Goal: Transaction & Acquisition: Purchase product/service

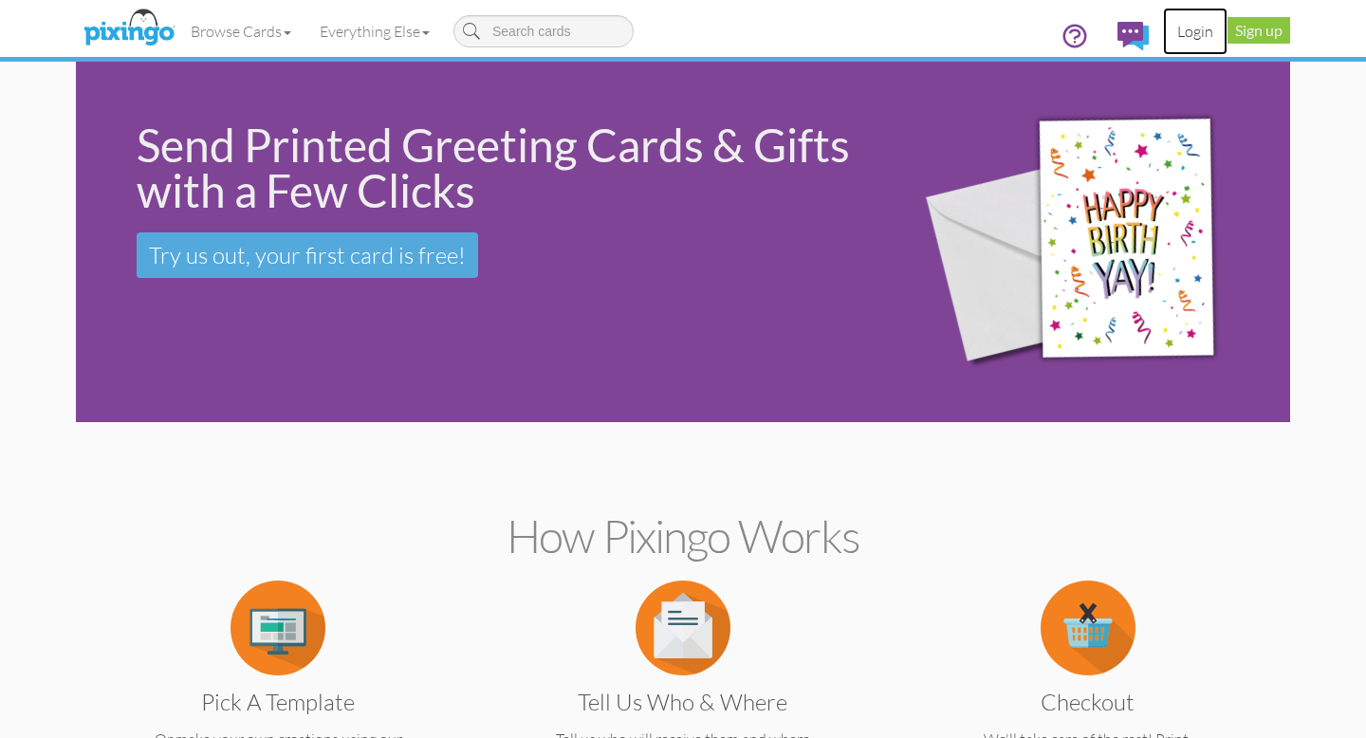
click at [1181, 28] on link "Login" at bounding box center [1195, 31] width 64 height 47
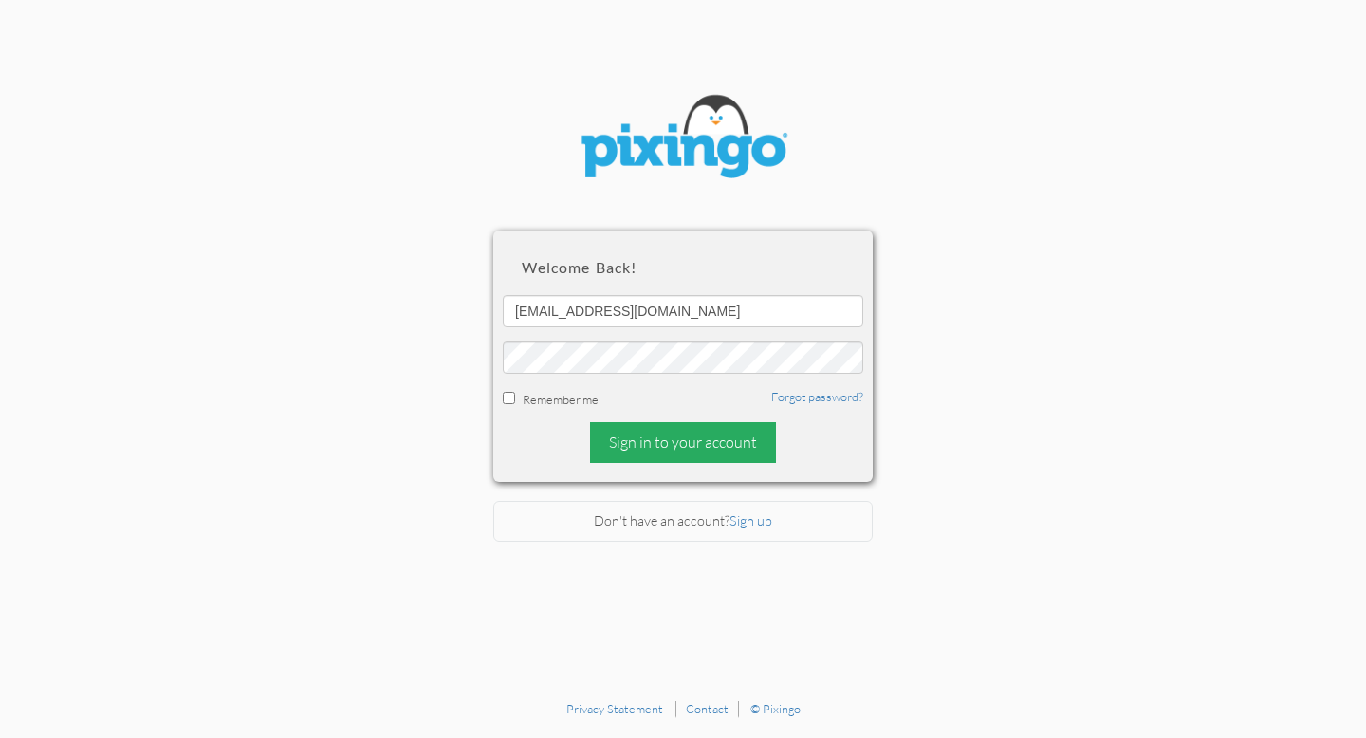
click at [652, 440] on div "Sign in to your account" at bounding box center [683, 442] width 186 height 41
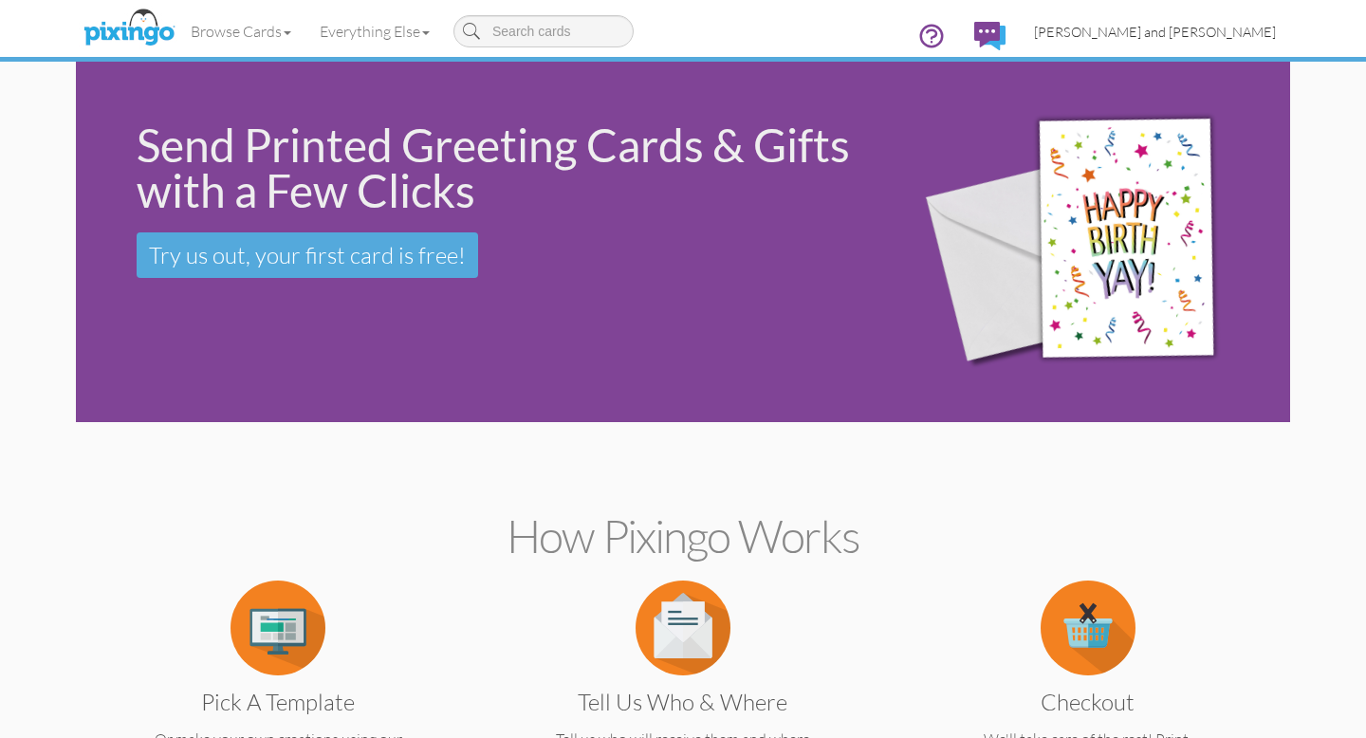
click at [1217, 35] on span "[PERSON_NAME] and [PERSON_NAME]" at bounding box center [1155, 32] width 242 height 16
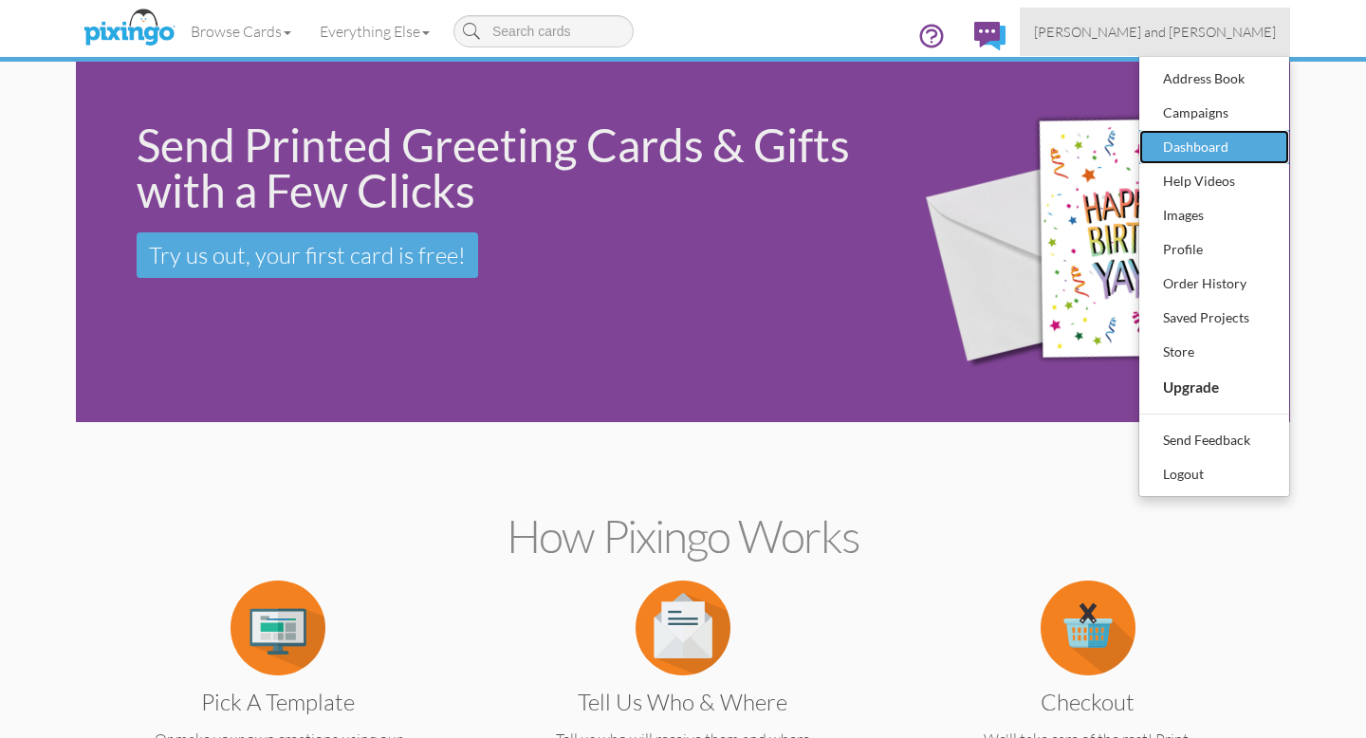
click at [1198, 145] on div "Dashboard" at bounding box center [1214, 147] width 112 height 28
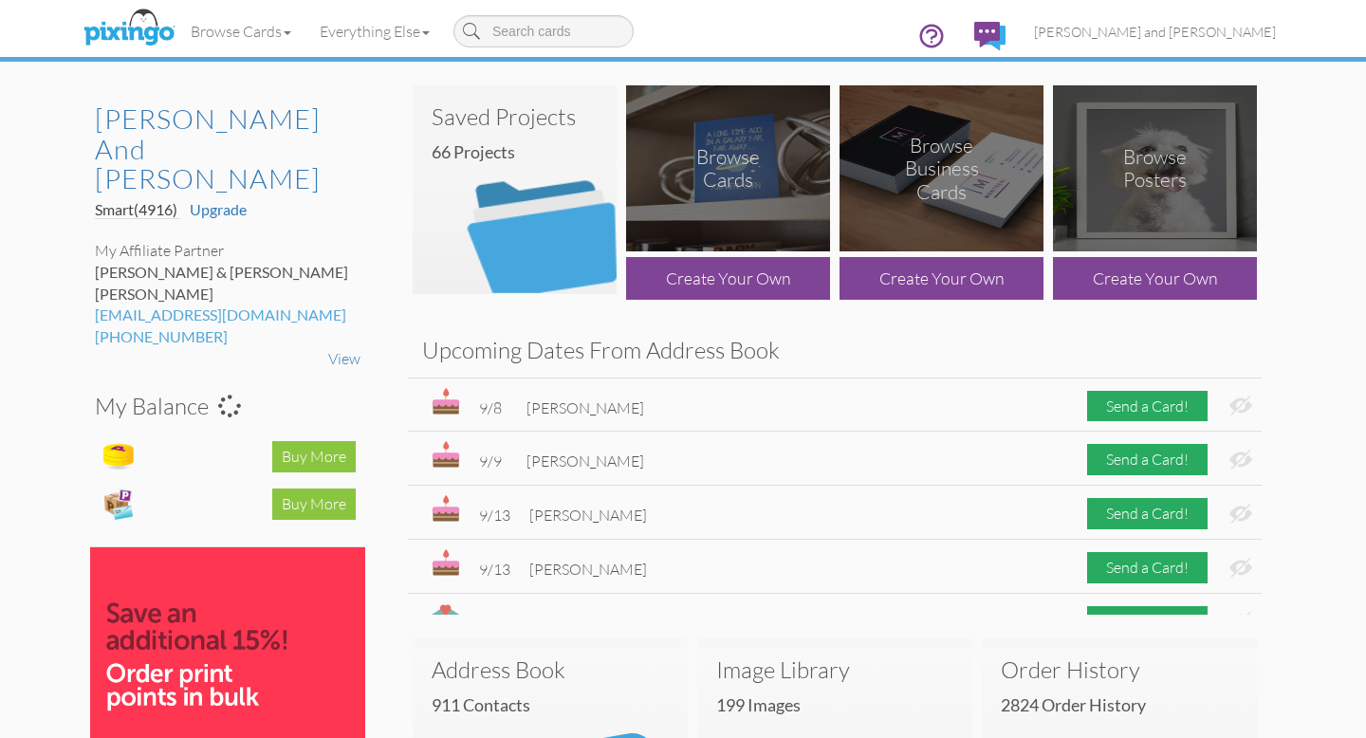
click at [528, 245] on img at bounding box center [515, 189] width 204 height 209
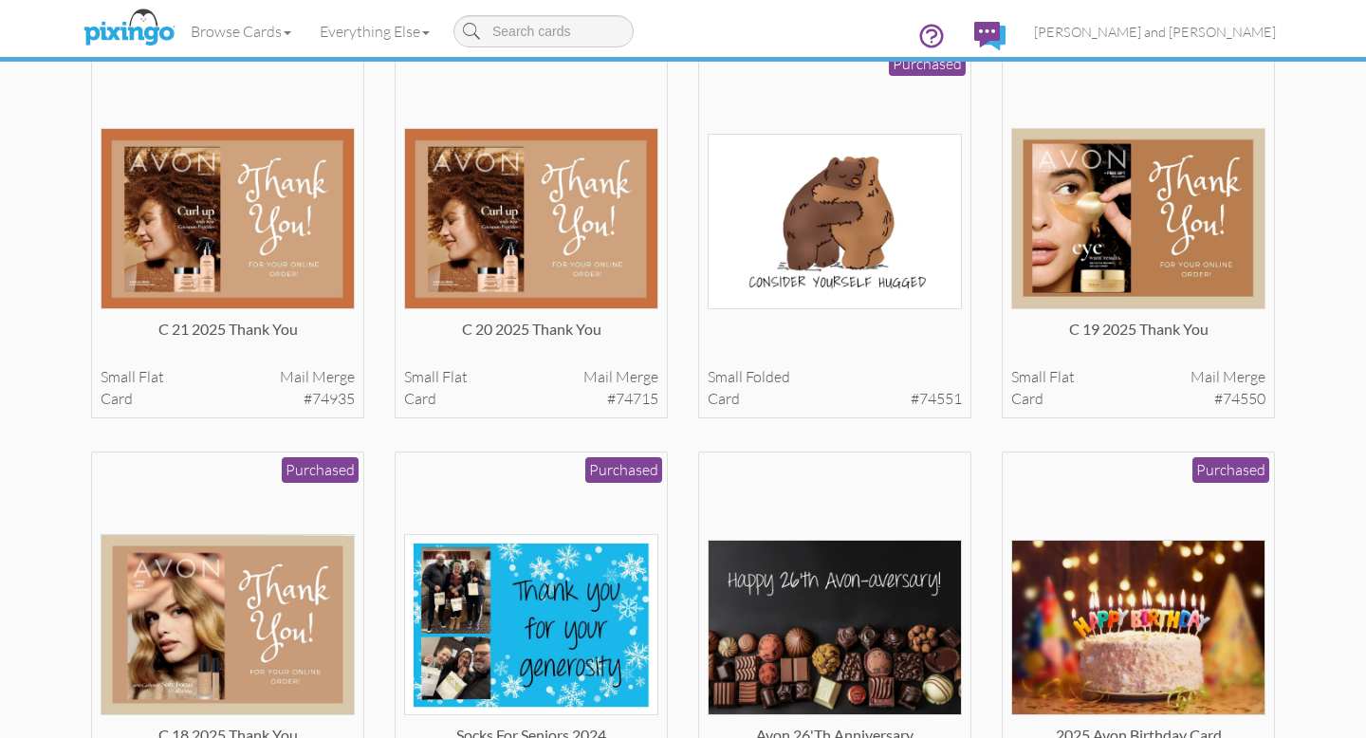
scroll to position [145, 0]
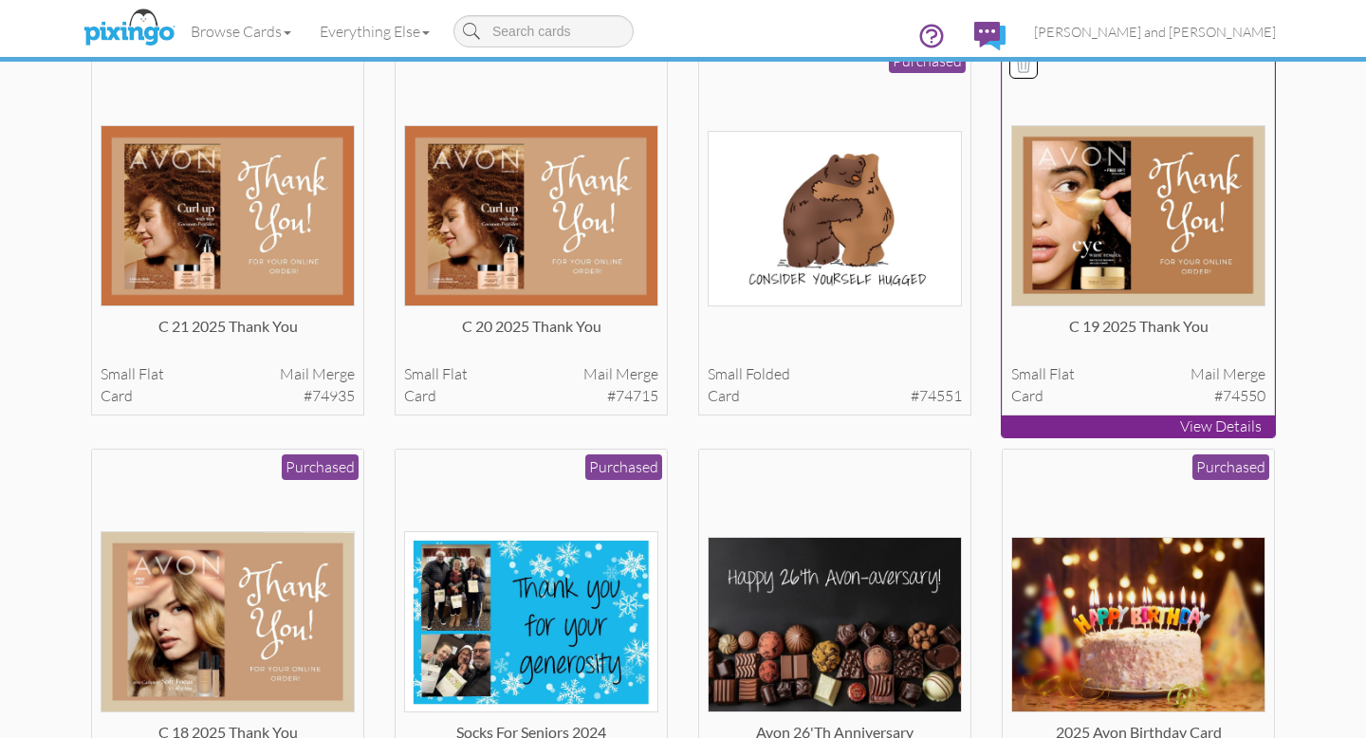
click at [1175, 240] on img at bounding box center [1138, 215] width 255 height 181
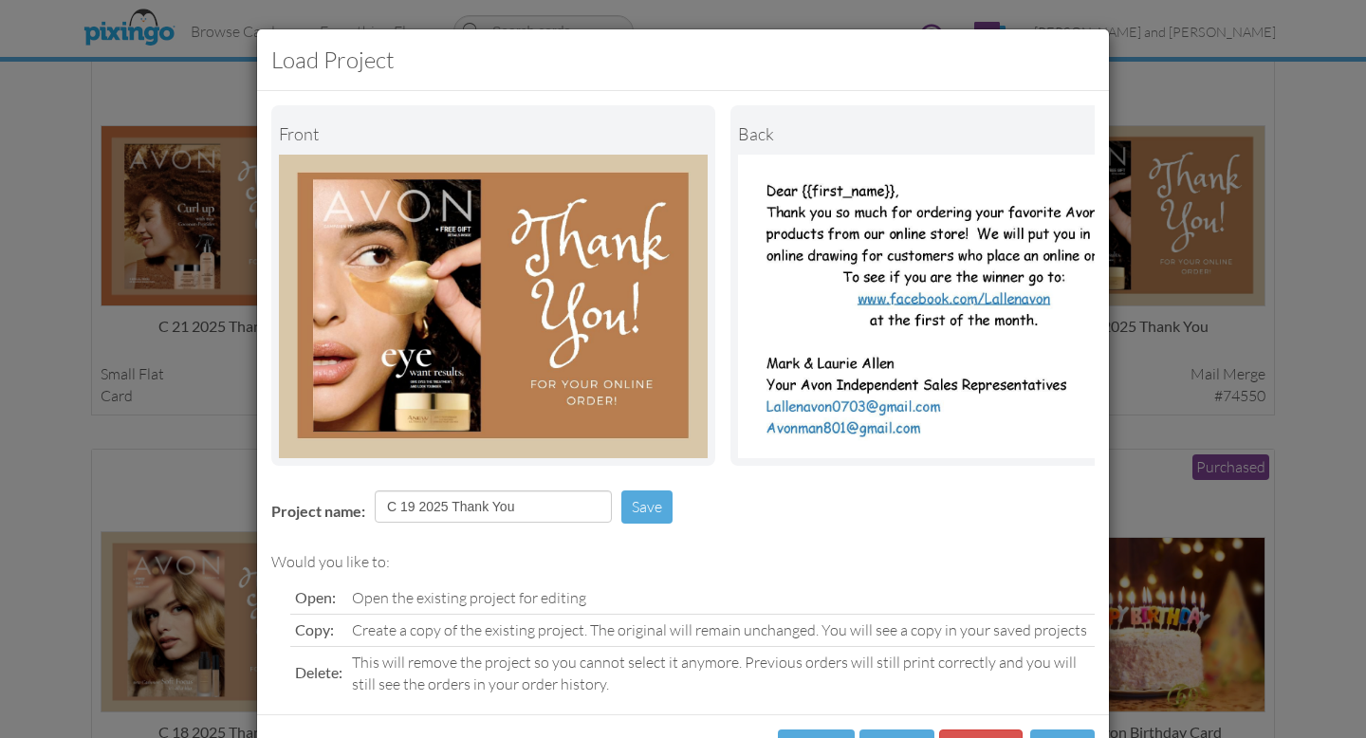
scroll to position [77, 0]
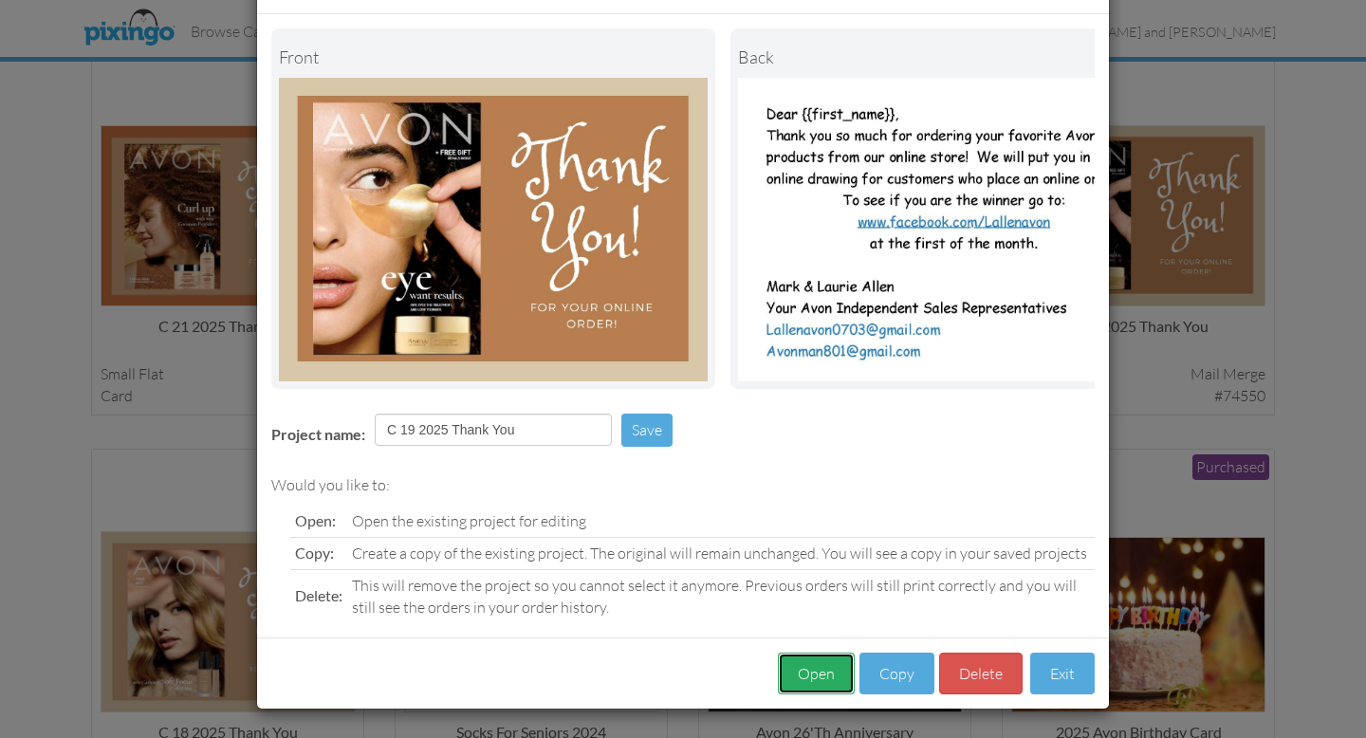
click at [809, 672] on button "Open" at bounding box center [816, 674] width 77 height 43
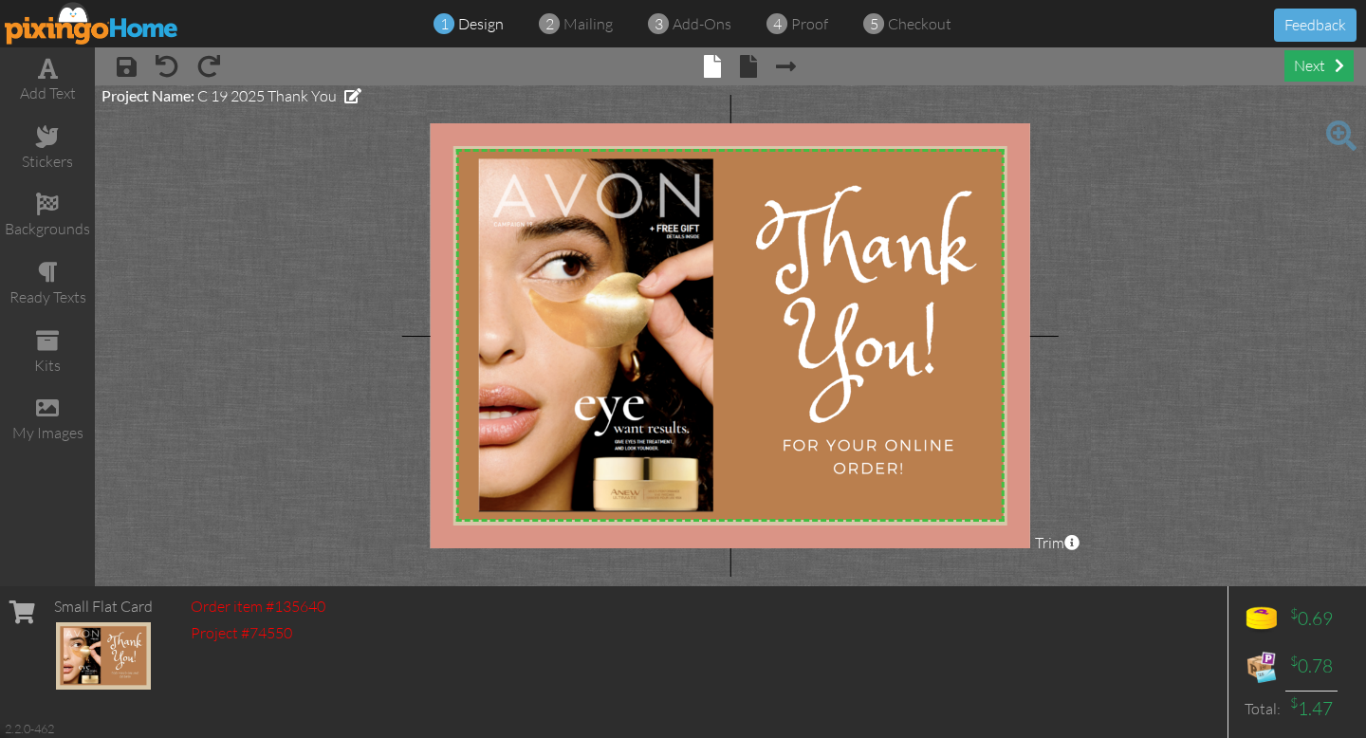
click at [1328, 61] on div "next" at bounding box center [1318, 65] width 69 height 31
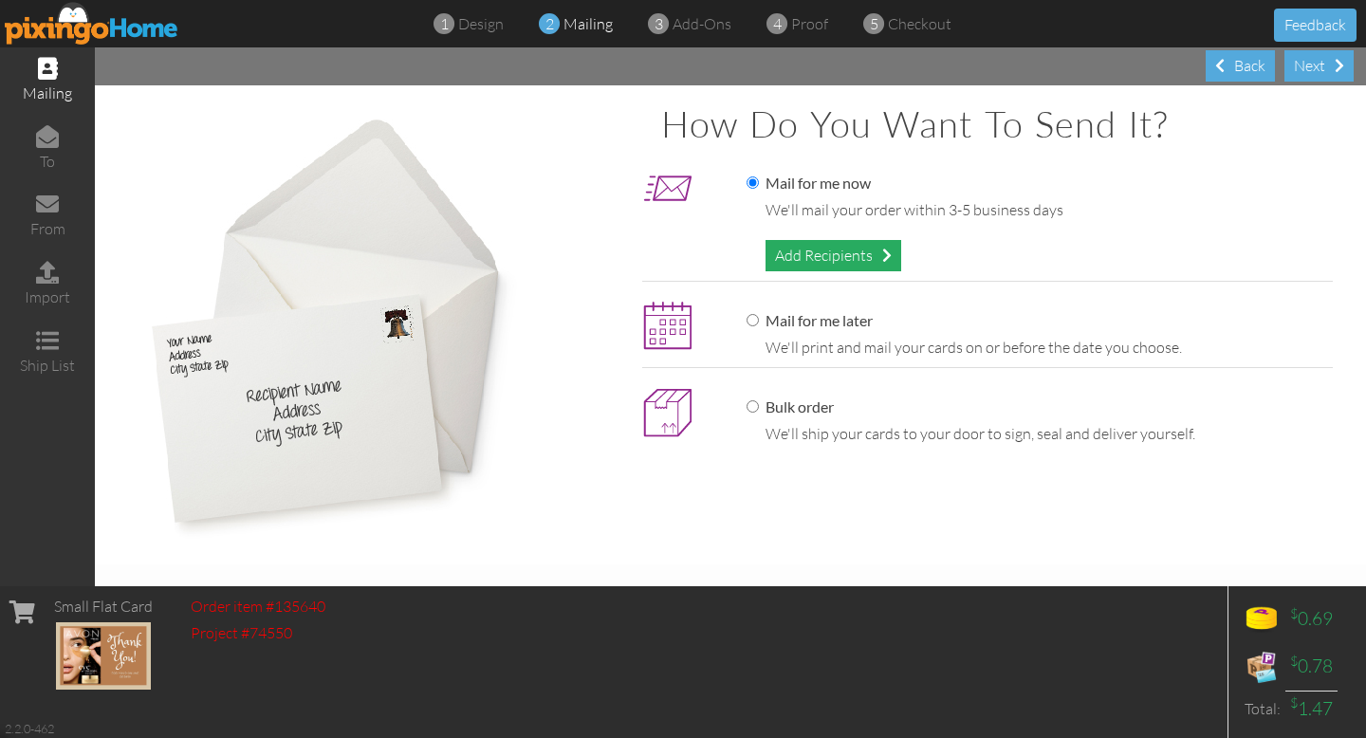
click at [849, 250] on div "Add Recipients" at bounding box center [833, 255] width 136 height 31
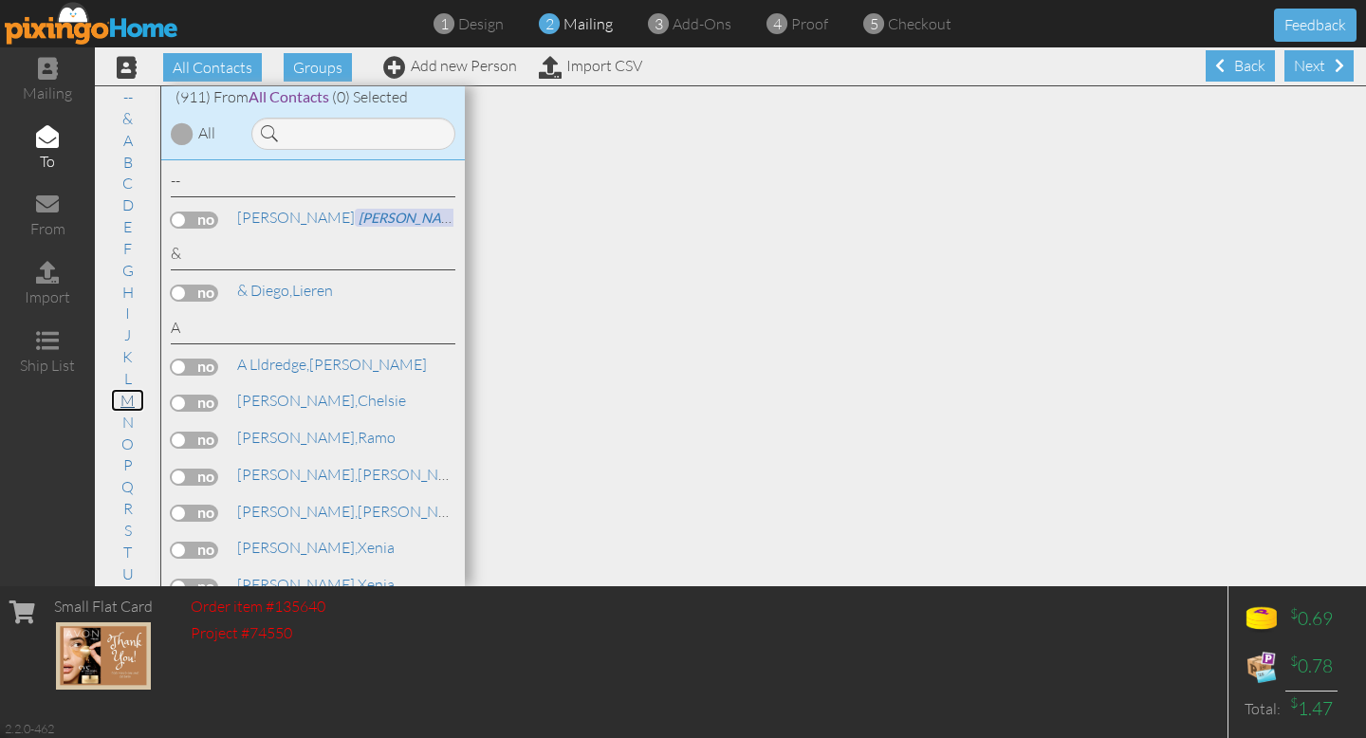
click at [134, 401] on link "M" at bounding box center [127, 400] width 33 height 23
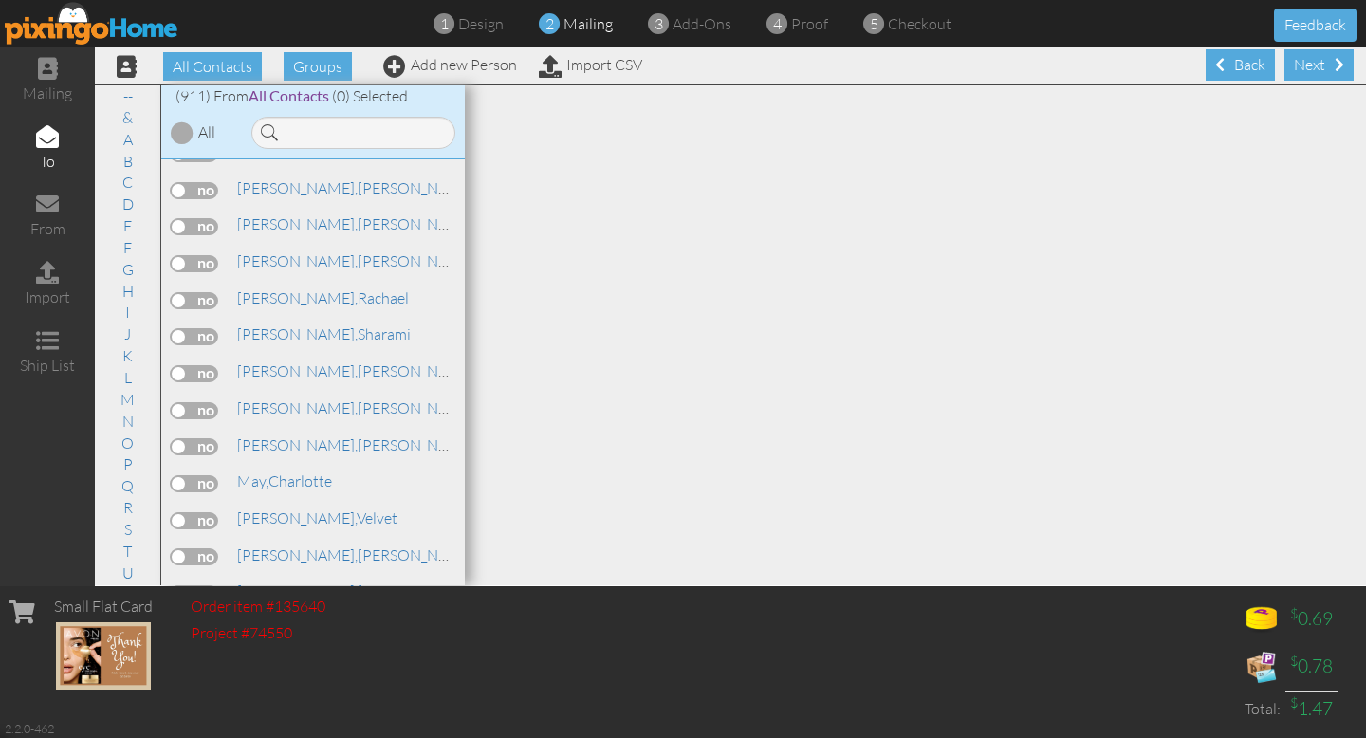
scroll to position [19664, 0]
click at [199, 729] on label at bounding box center [194, 737] width 47 height 17
click at [0, 0] on input "checkbox" at bounding box center [0, 0] width 0 height 0
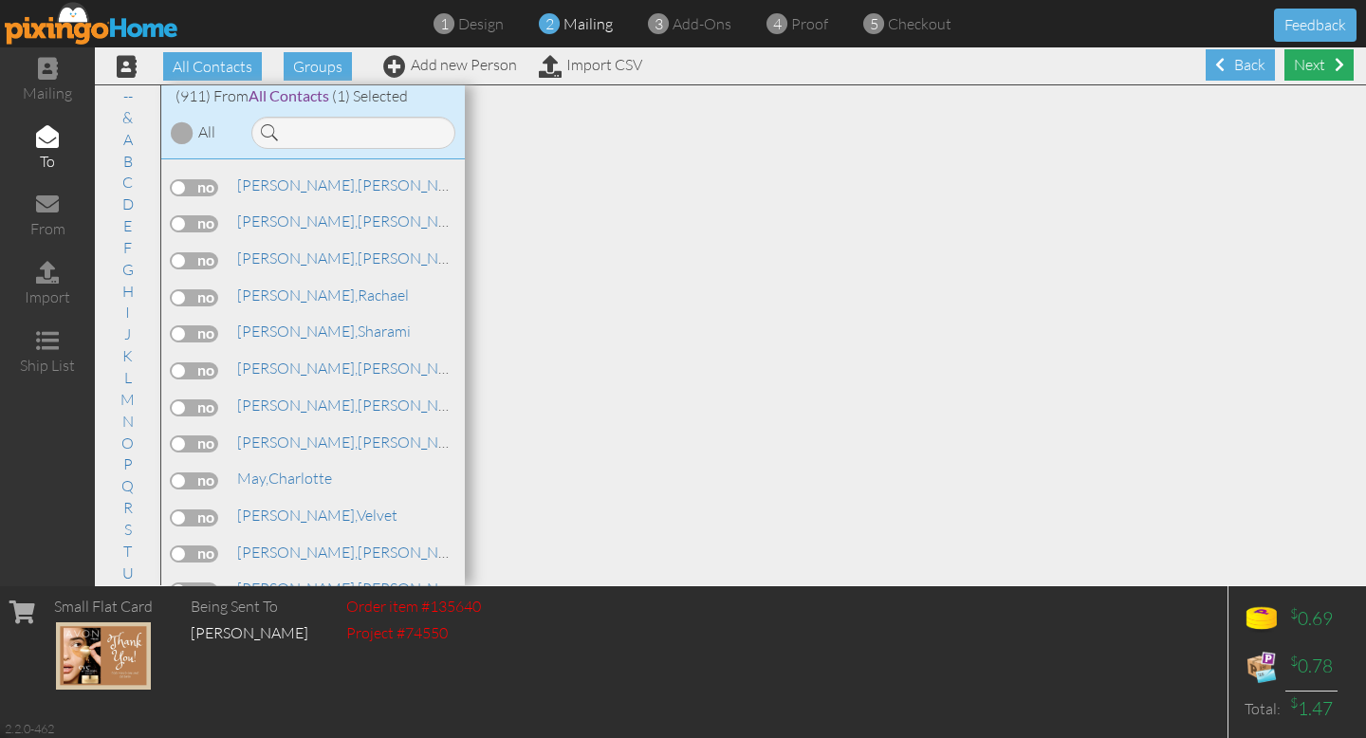
click at [1304, 61] on div "Next" at bounding box center [1318, 64] width 69 height 31
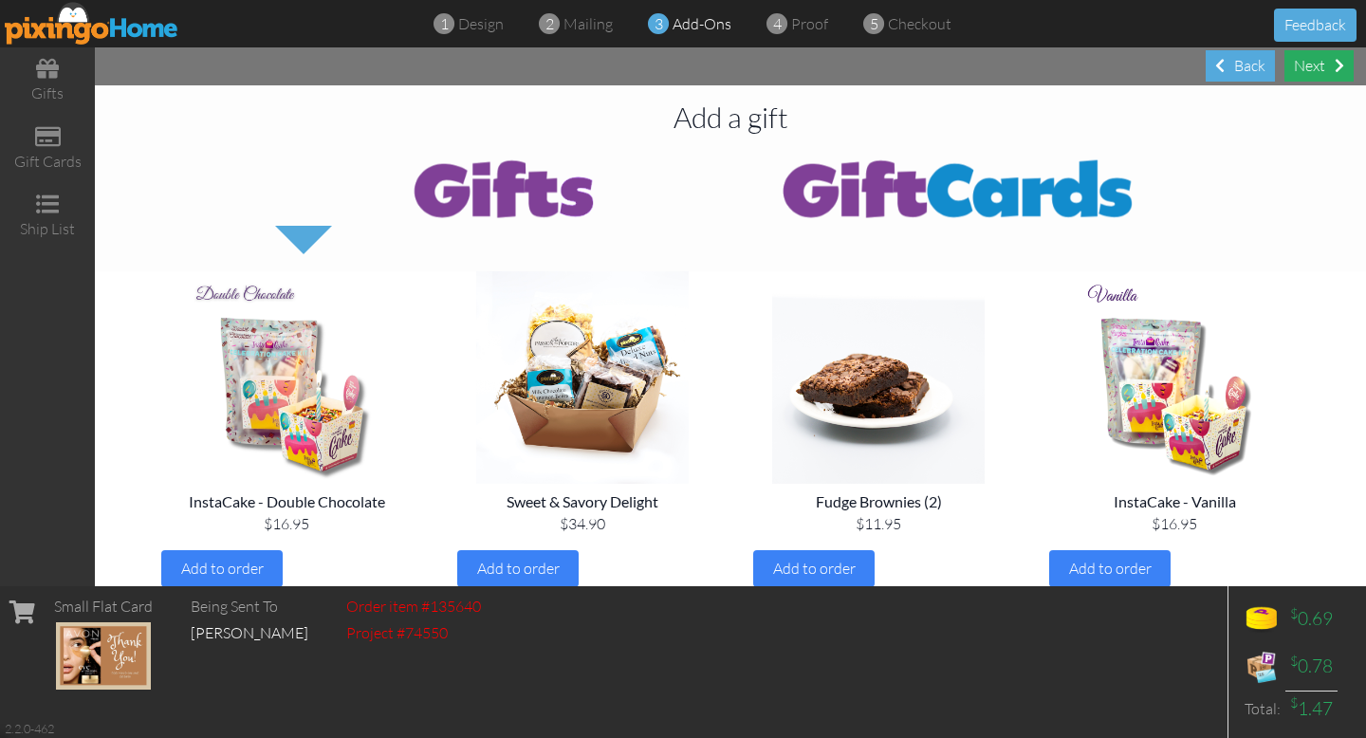
click at [1332, 63] on div "Next" at bounding box center [1318, 65] width 69 height 31
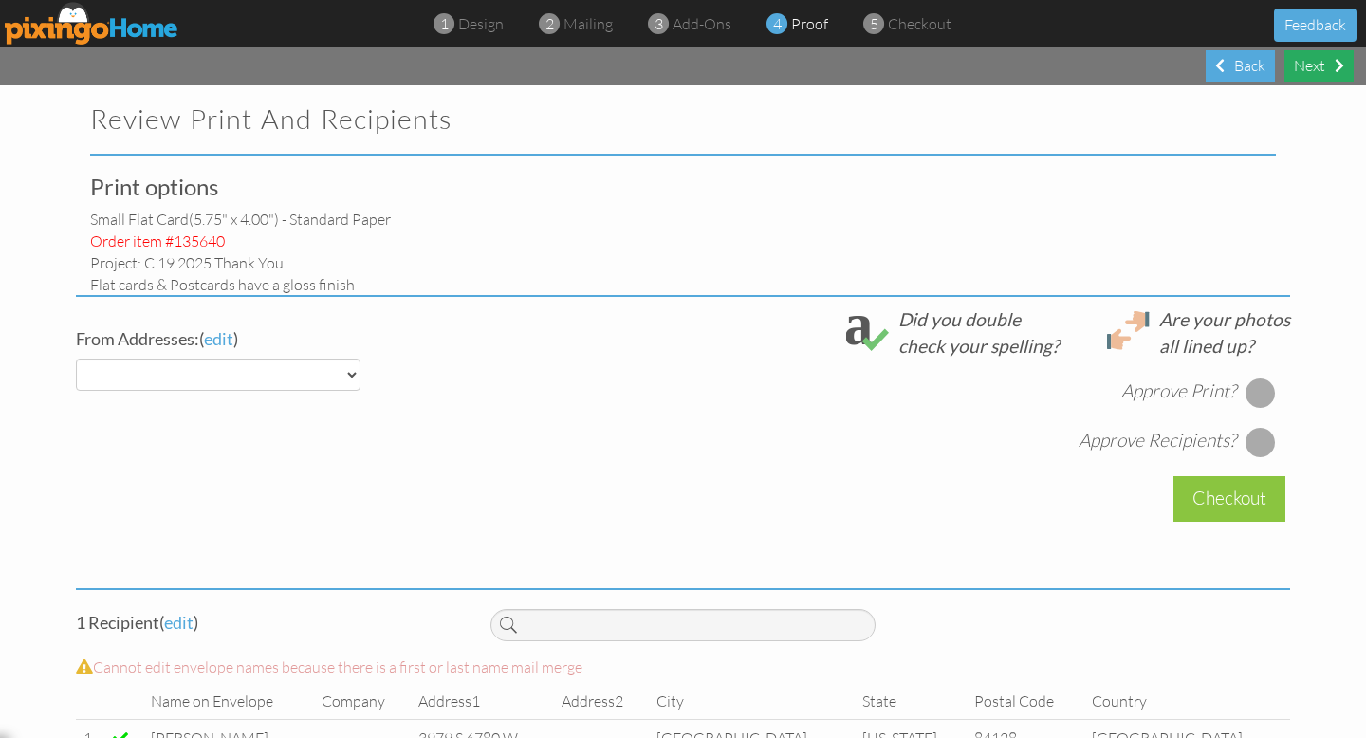
select select "object:4362"
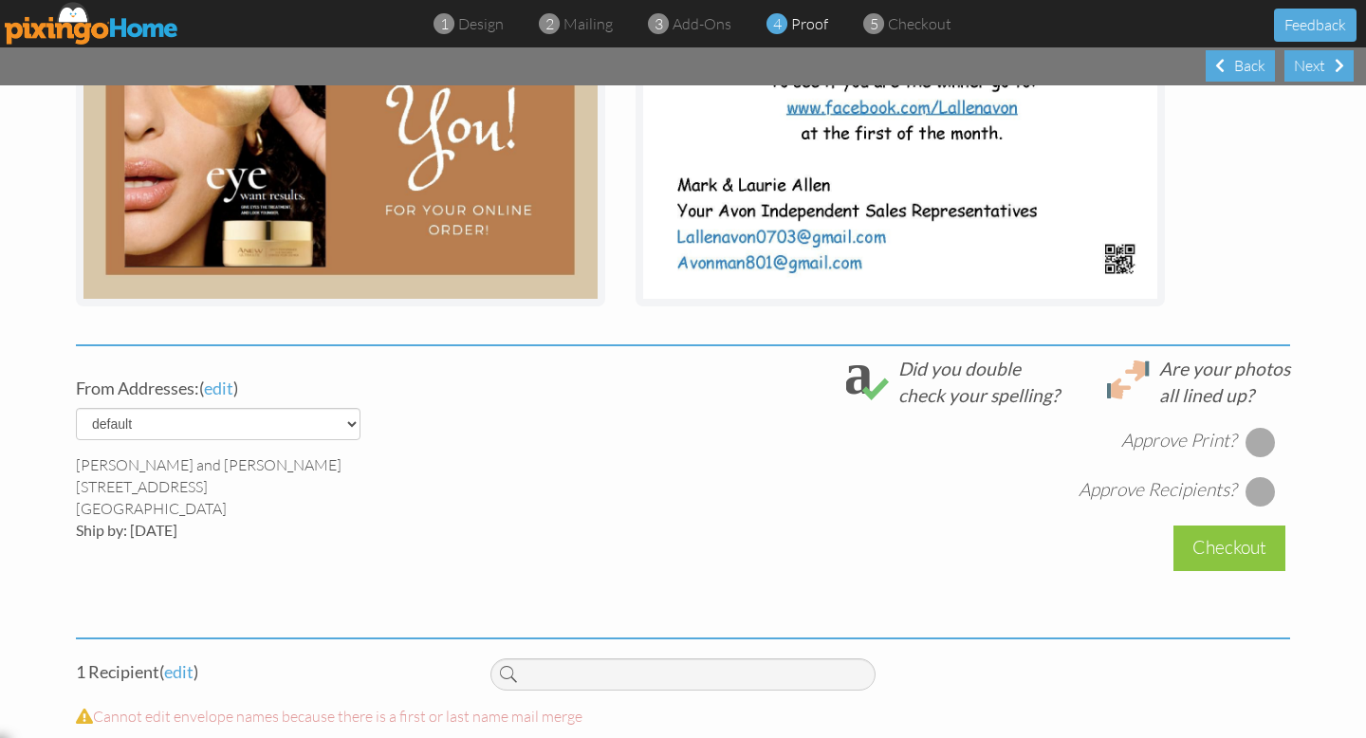
scroll to position [555, 0]
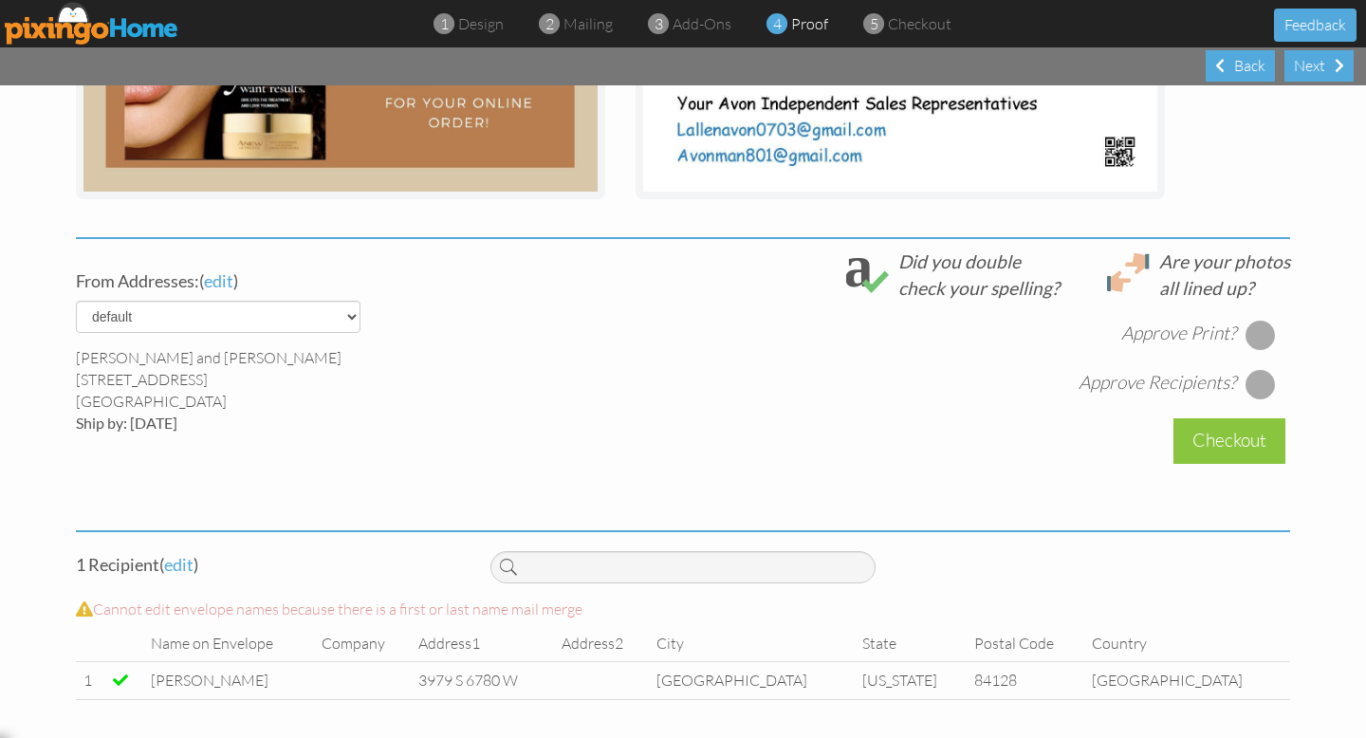
click at [1262, 332] on div at bounding box center [1260, 335] width 30 height 30
click at [1254, 387] on div at bounding box center [1260, 384] width 30 height 30
click at [1245, 437] on div "Checkout" at bounding box center [1229, 440] width 112 height 45
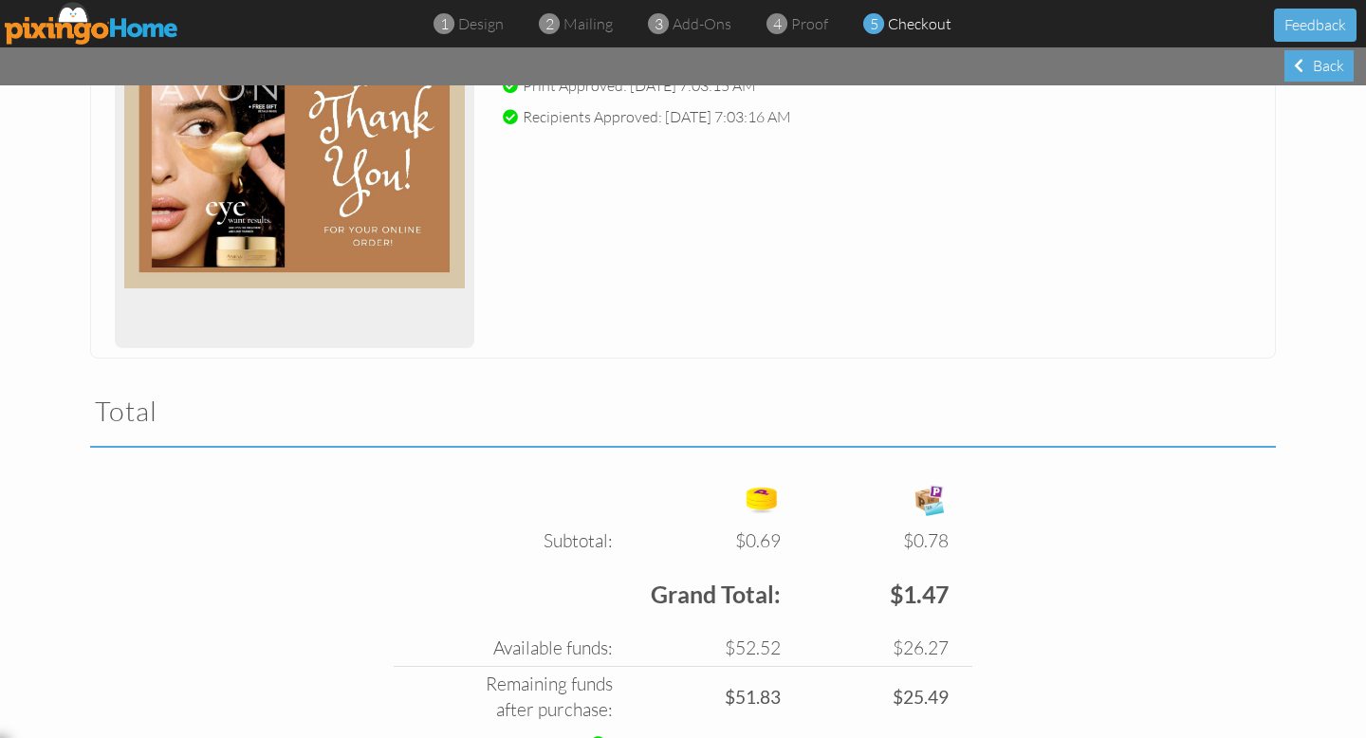
scroll to position [466, 0]
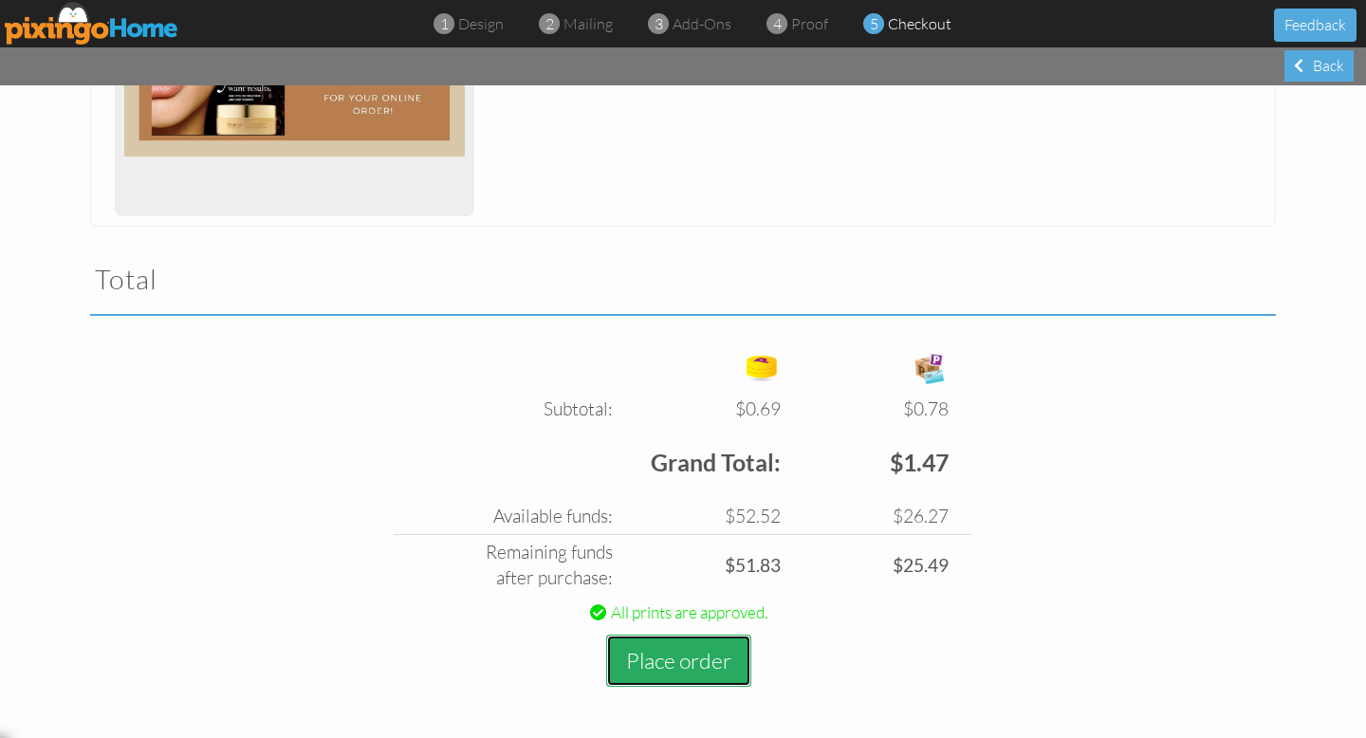
click at [665, 663] on button "Place order" at bounding box center [678, 661] width 145 height 52
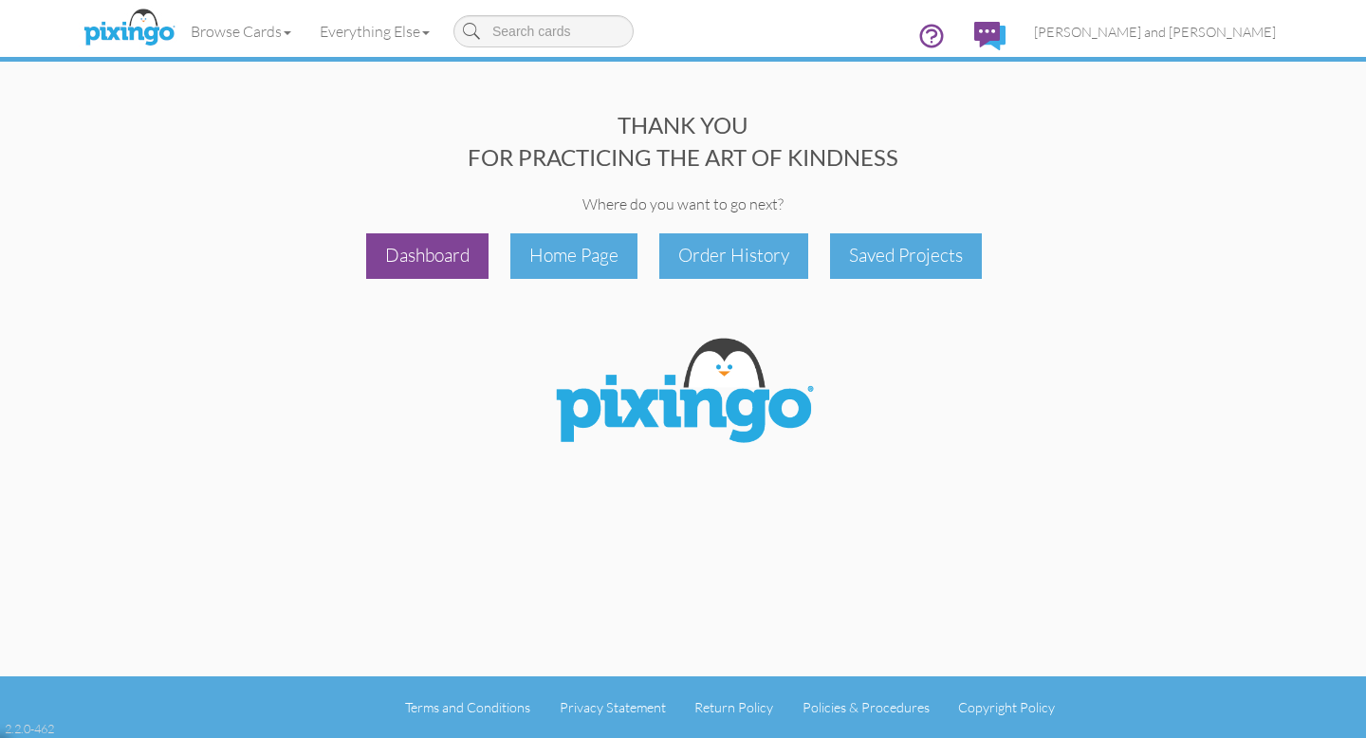
click at [417, 246] on div "Dashboard" at bounding box center [427, 255] width 122 height 45
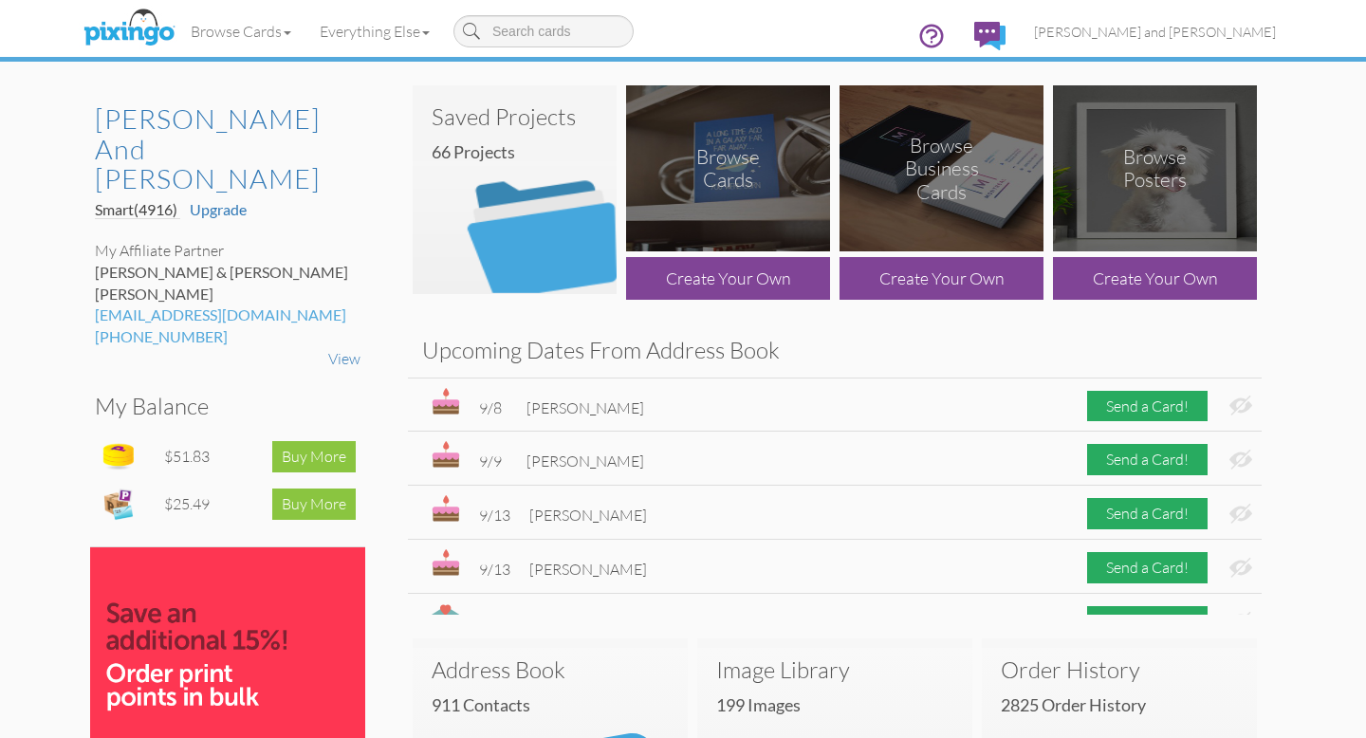
scroll to position [5, 0]
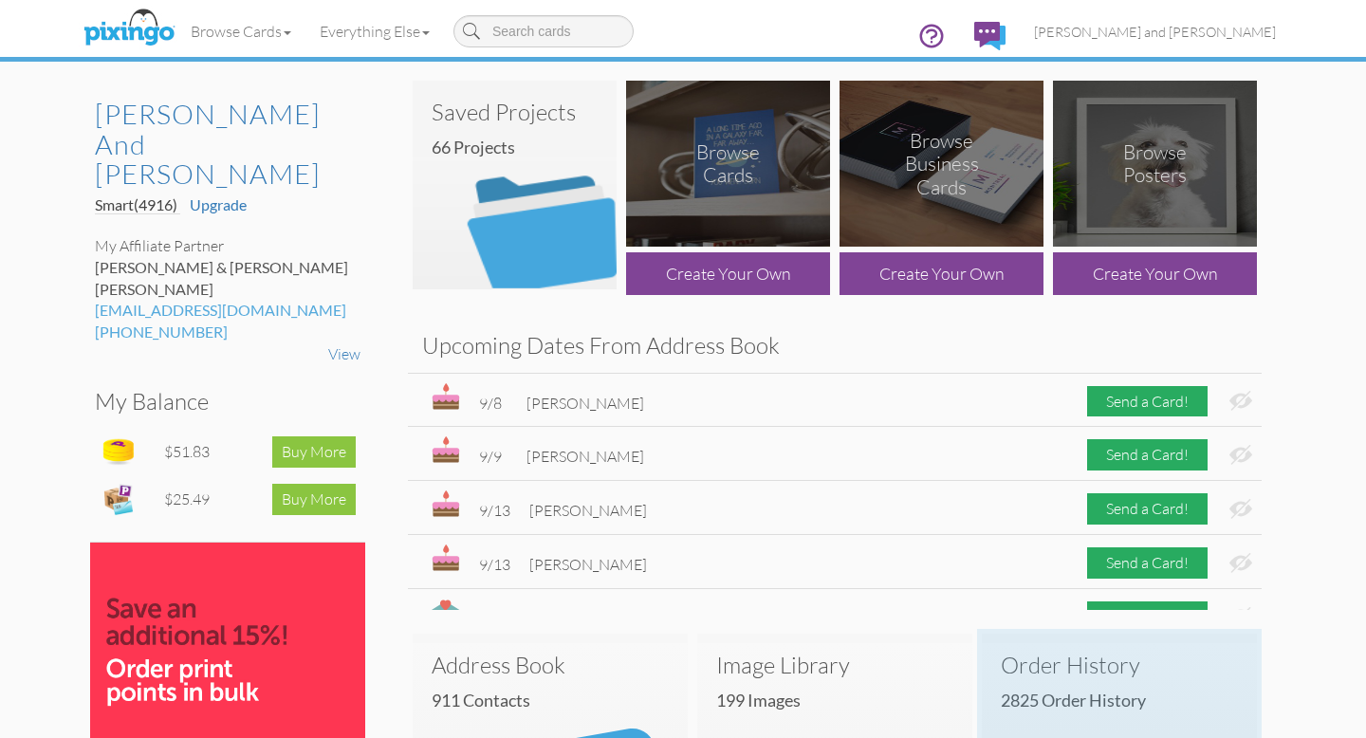
click at [1044, 654] on h3 "Order History" at bounding box center [1119, 665] width 237 height 25
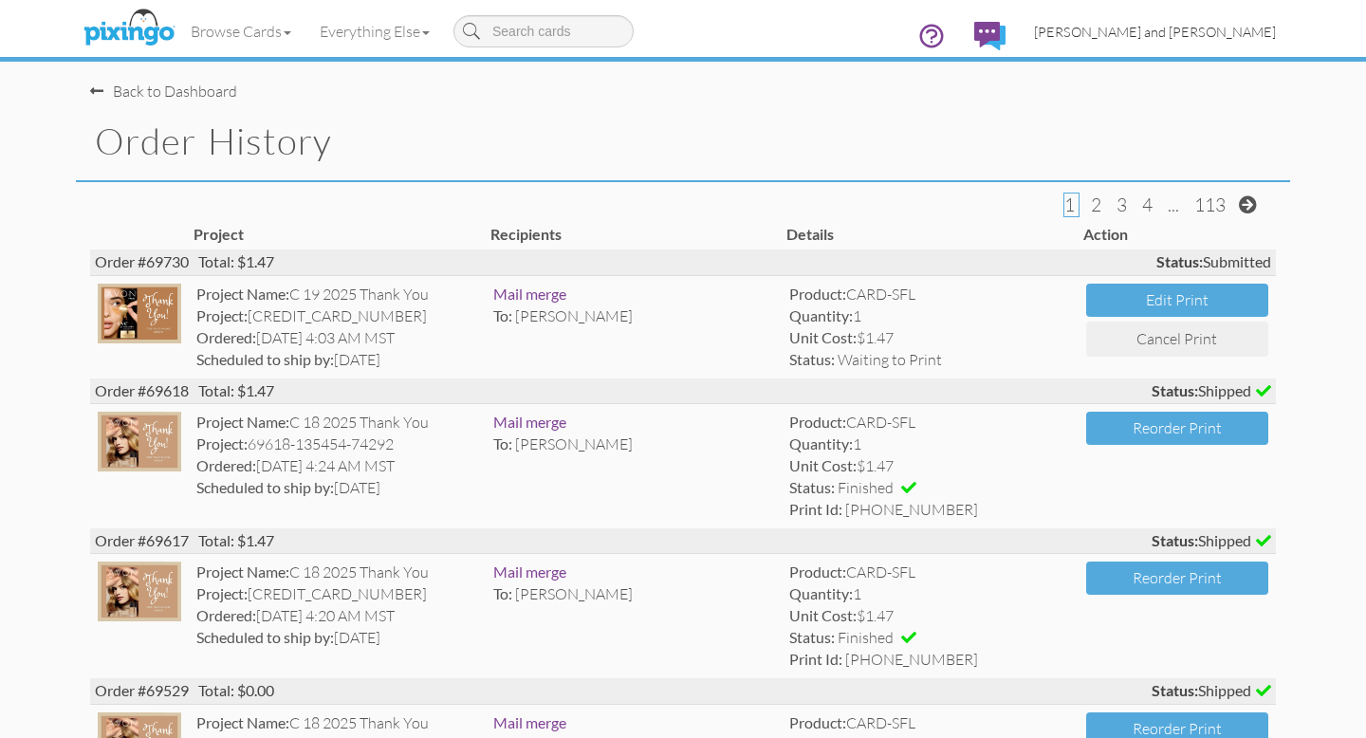
click at [1242, 32] on span "[PERSON_NAME] and [PERSON_NAME]" at bounding box center [1155, 32] width 242 height 16
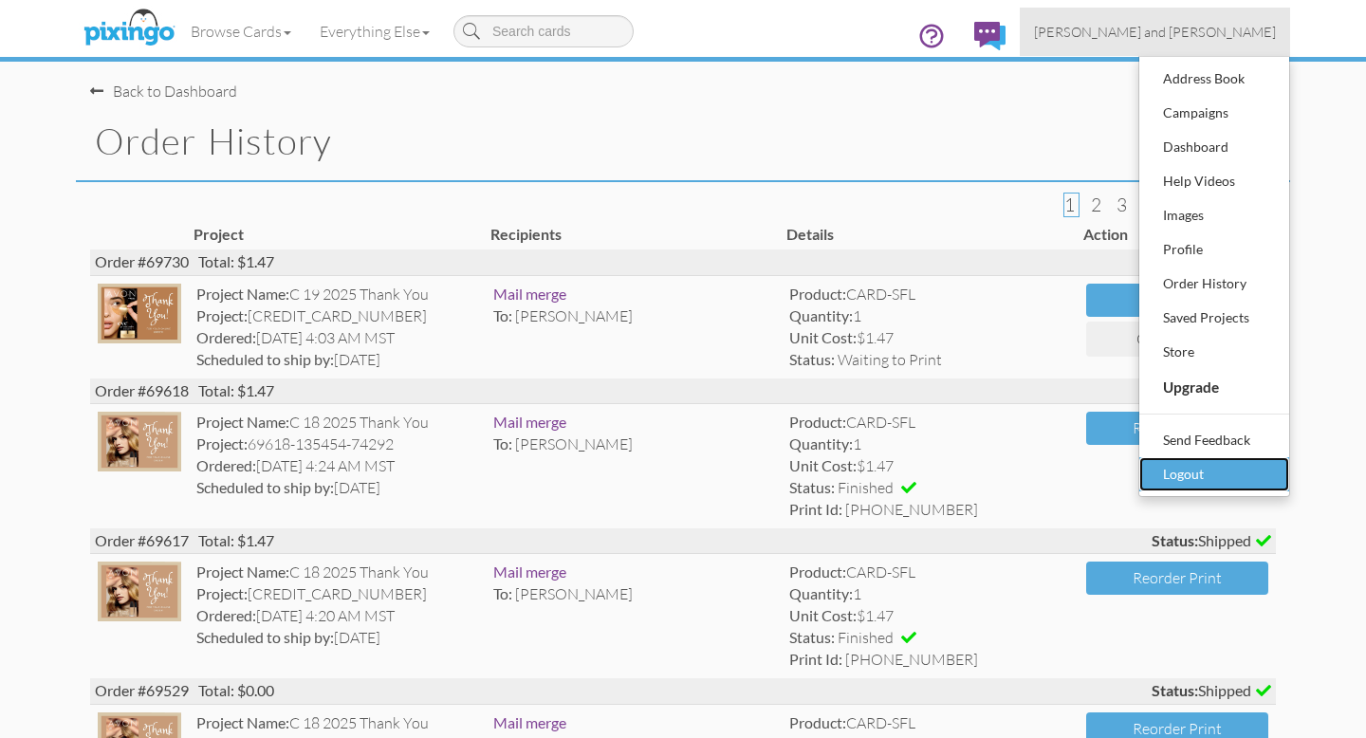
click at [1202, 469] on div "Logout" at bounding box center [1214, 474] width 112 height 28
